Goal: Transaction & Acquisition: Book appointment/travel/reservation

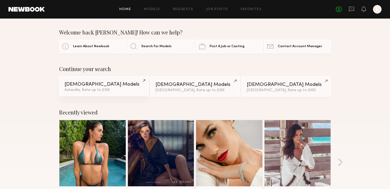
click at [89, 83] on div "Female Models" at bounding box center [104, 84] width 79 height 5
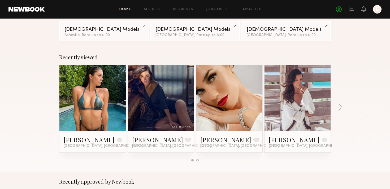
scroll to position [62, 0]
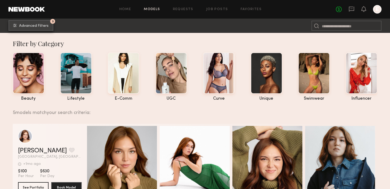
click at [34, 24] on span "Advanced Filters" at bounding box center [33, 26] width 29 height 4
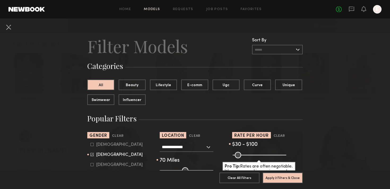
click at [249, 154] on common-range-minmax at bounding box center [259, 155] width 54 height 6
drag, startPoint x: 244, startPoint y: 155, endPoint x: 253, endPoint y: 154, distance: 9.3
type input "***"
click at [253, 154] on input "range" at bounding box center [260, 155] width 54 height 6
click at [278, 176] on button "Apply 3 Filters & Close" at bounding box center [283, 178] width 40 height 11
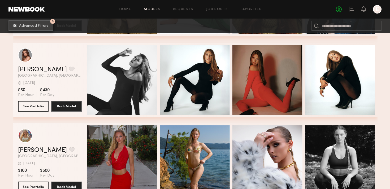
scroll to position [198, 0]
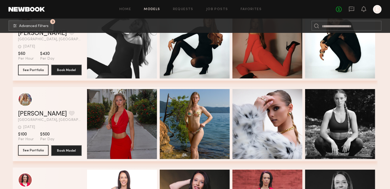
click at [29, 151] on button "See Portfolio" at bounding box center [33, 150] width 31 height 11
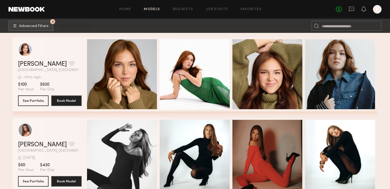
scroll to position [0, 0]
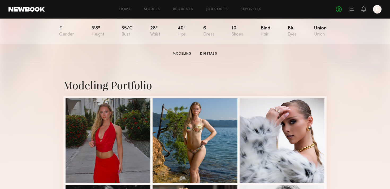
scroll to position [58, 0]
